Goal: Find specific page/section: Find specific page/section

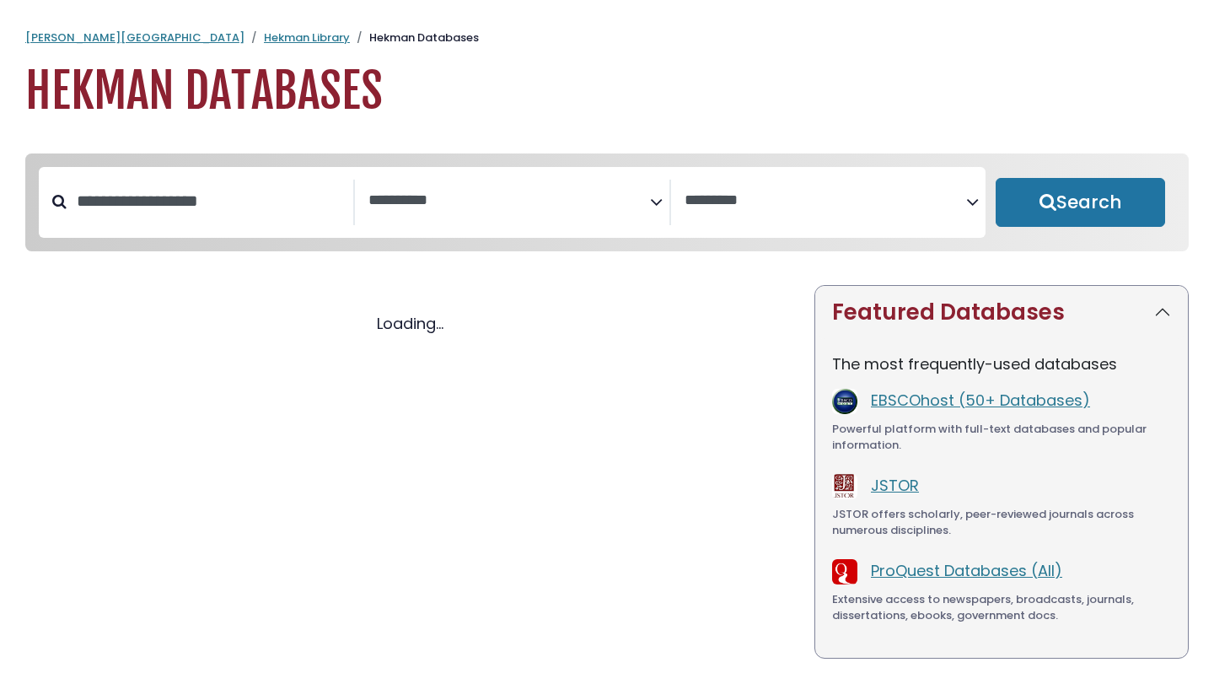
select select "Database Subject Filter"
select select "Database Vendors Filter"
select select "Database Subject Filter"
select select "Database Vendors Filter"
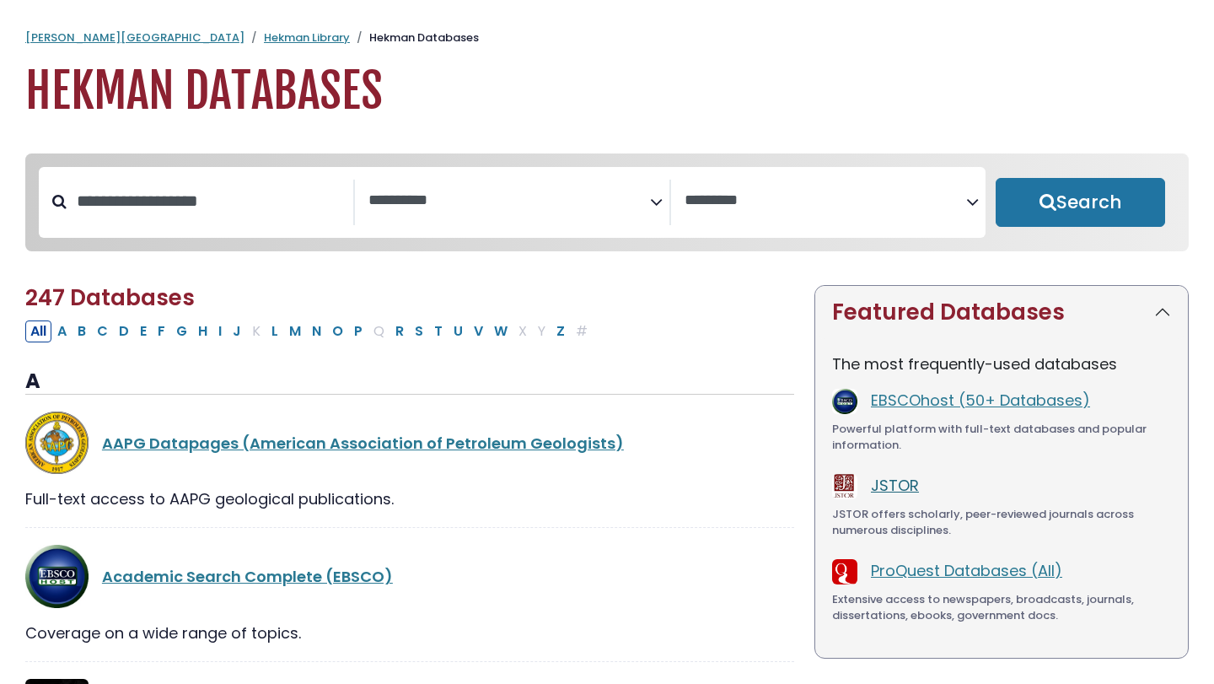
click at [897, 492] on link "JSTOR" at bounding box center [895, 485] width 48 height 21
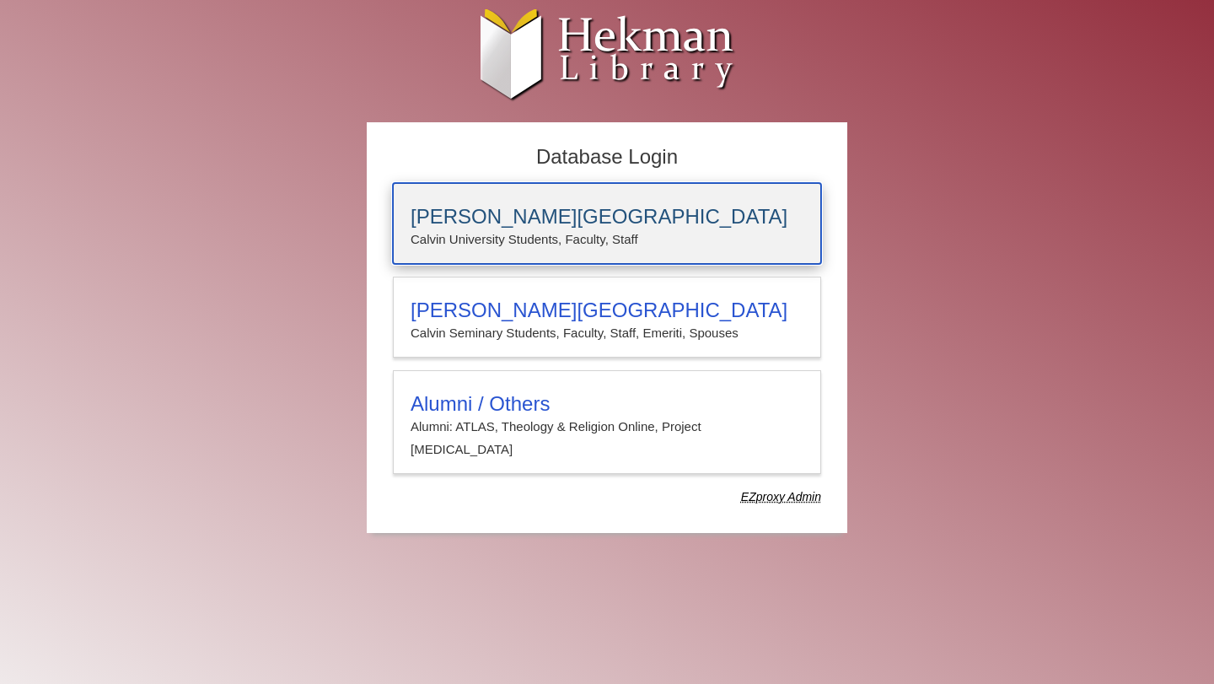
click at [565, 255] on div "[PERSON_NAME][GEOGRAPHIC_DATA] [PERSON_NAME] University Students, Faculty, Staff" at bounding box center [607, 223] width 428 height 81
